Goal: Navigation & Orientation: Go to known website

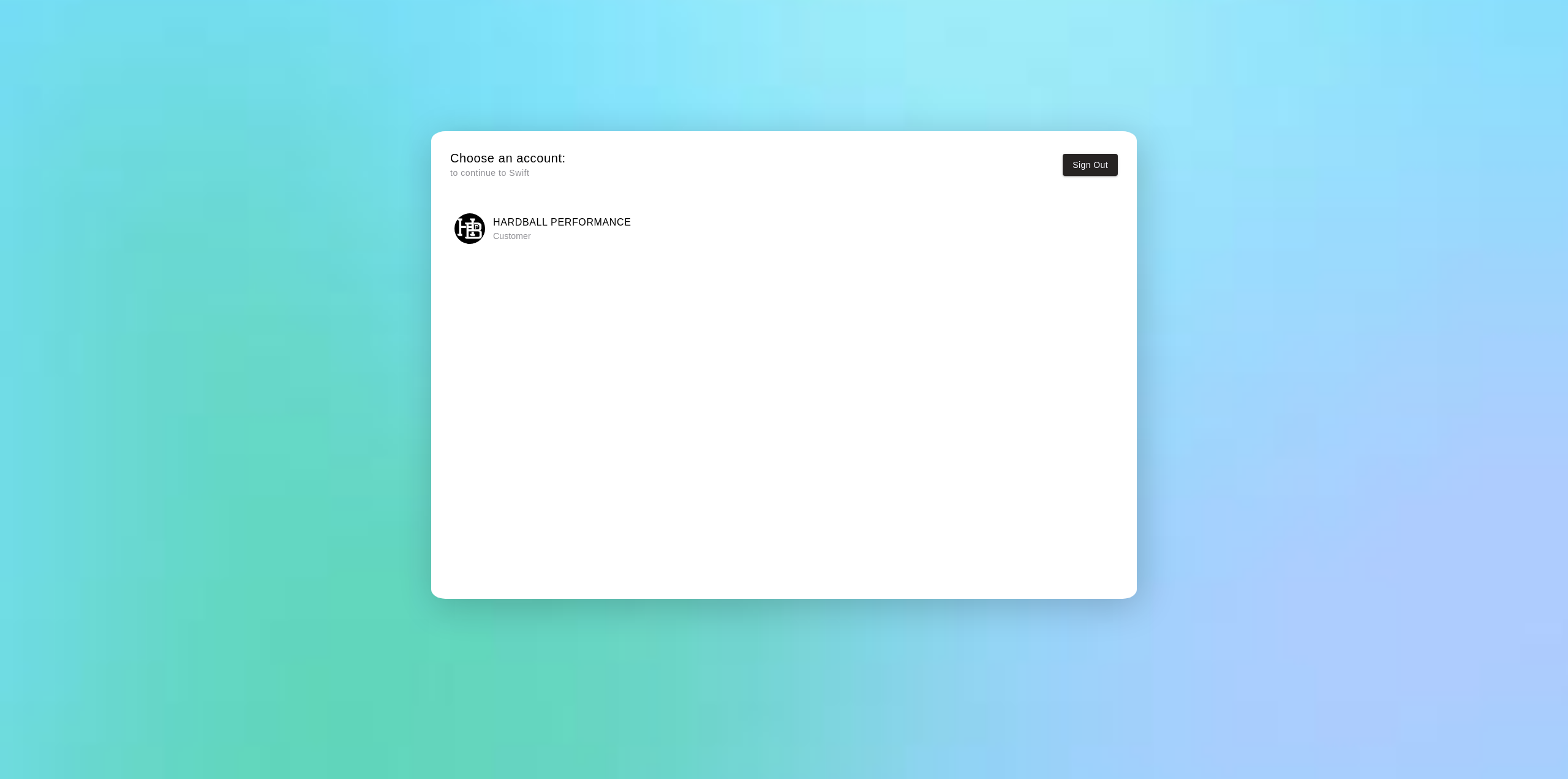
click at [363, 284] on div "Choose an account: to continue to Swift Sign Out [SWIFT_CODE] PERFORMANCE Custo…" at bounding box center [784, 390] width 1568 height 779
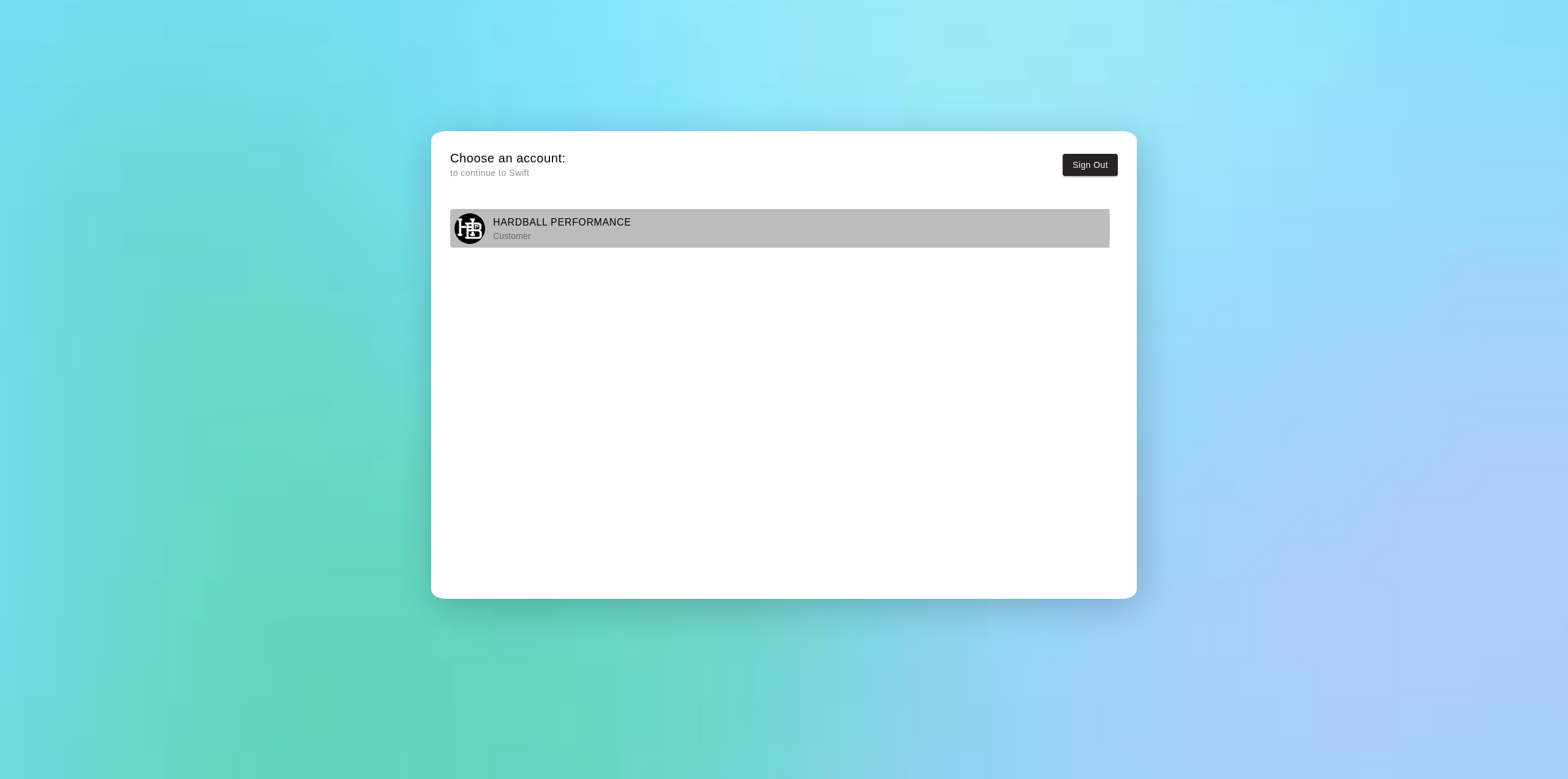
click at [535, 228] on h6 "HARDBALL PERFORMANCE" at bounding box center [562, 223] width 138 height 16
